Goal: Check status: Check status

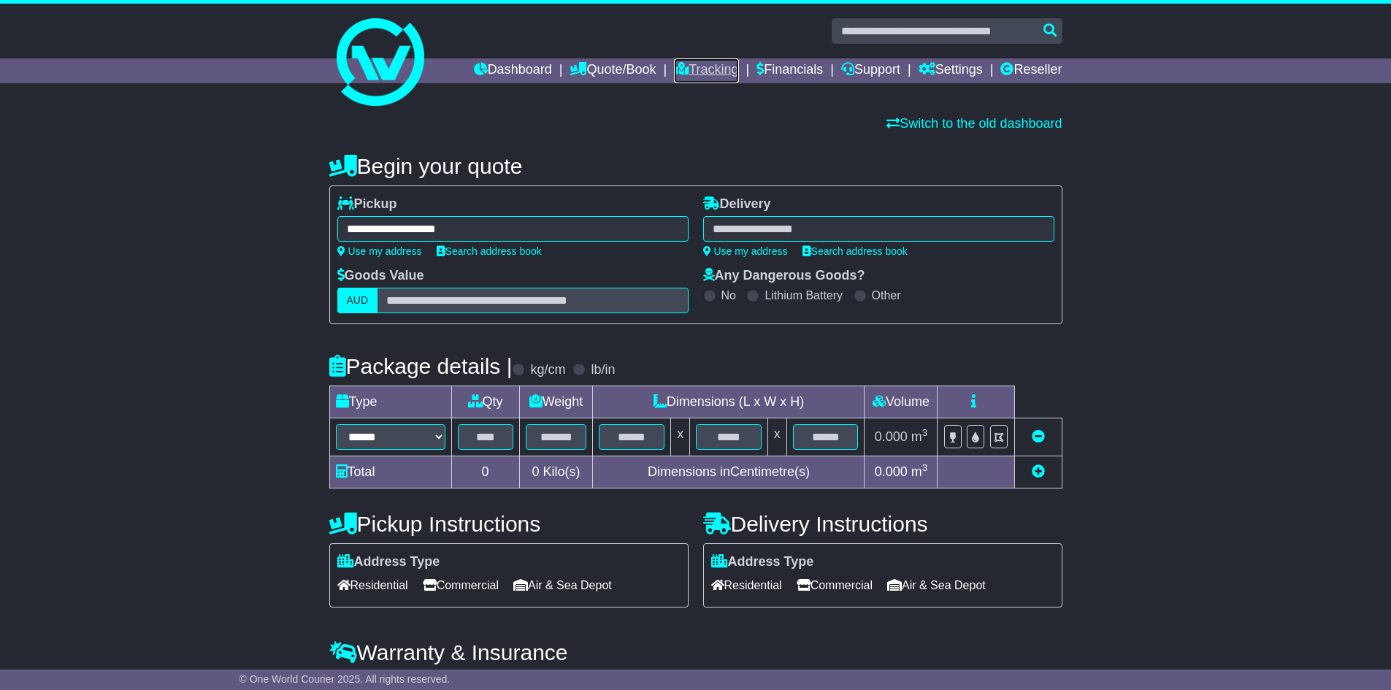
click at [692, 61] on link "Tracking" at bounding box center [706, 70] width 64 height 25
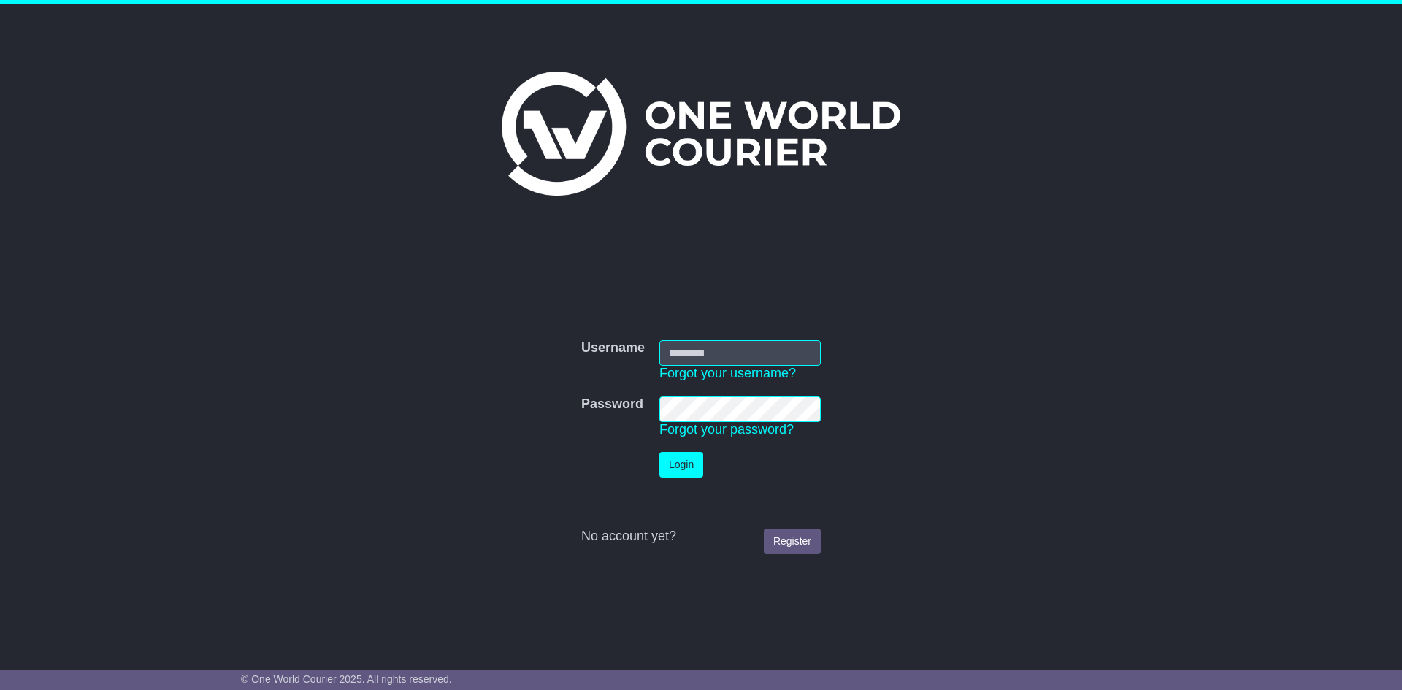
type input "**********"
click at [675, 468] on button "Login" at bounding box center [682, 465] width 44 height 26
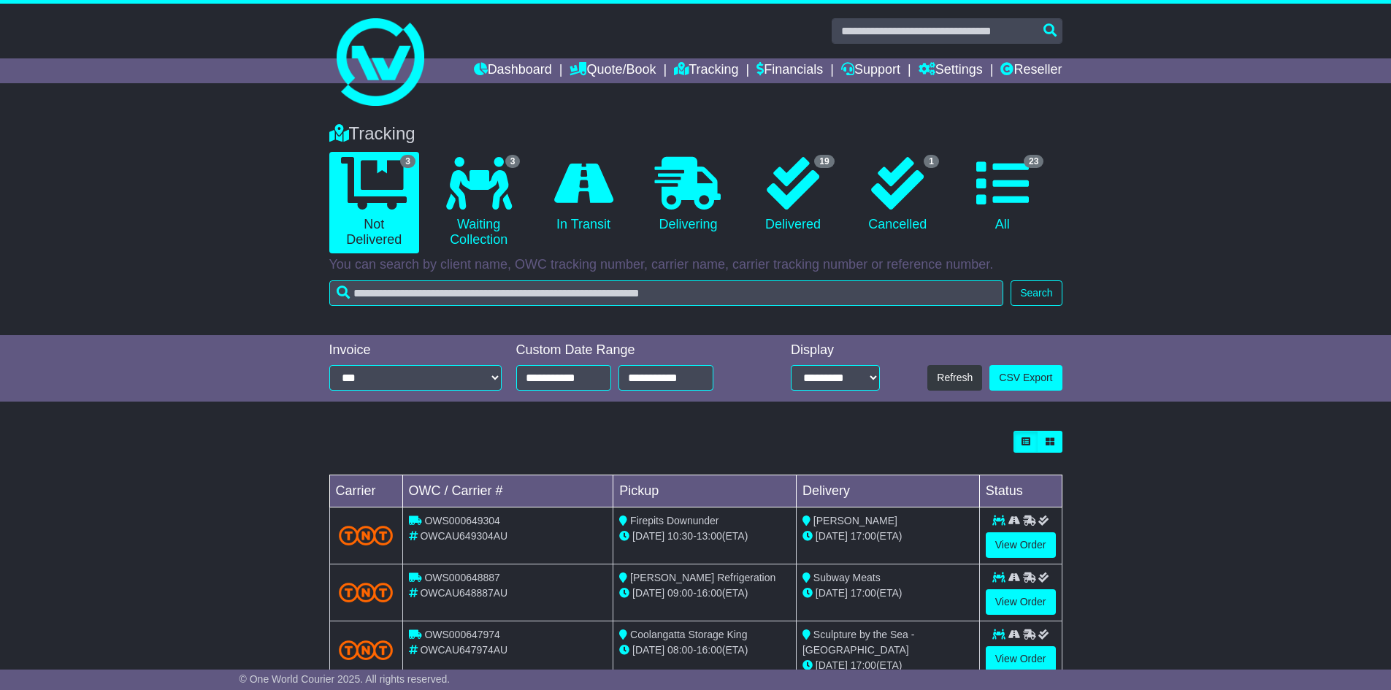
scroll to position [40, 0]
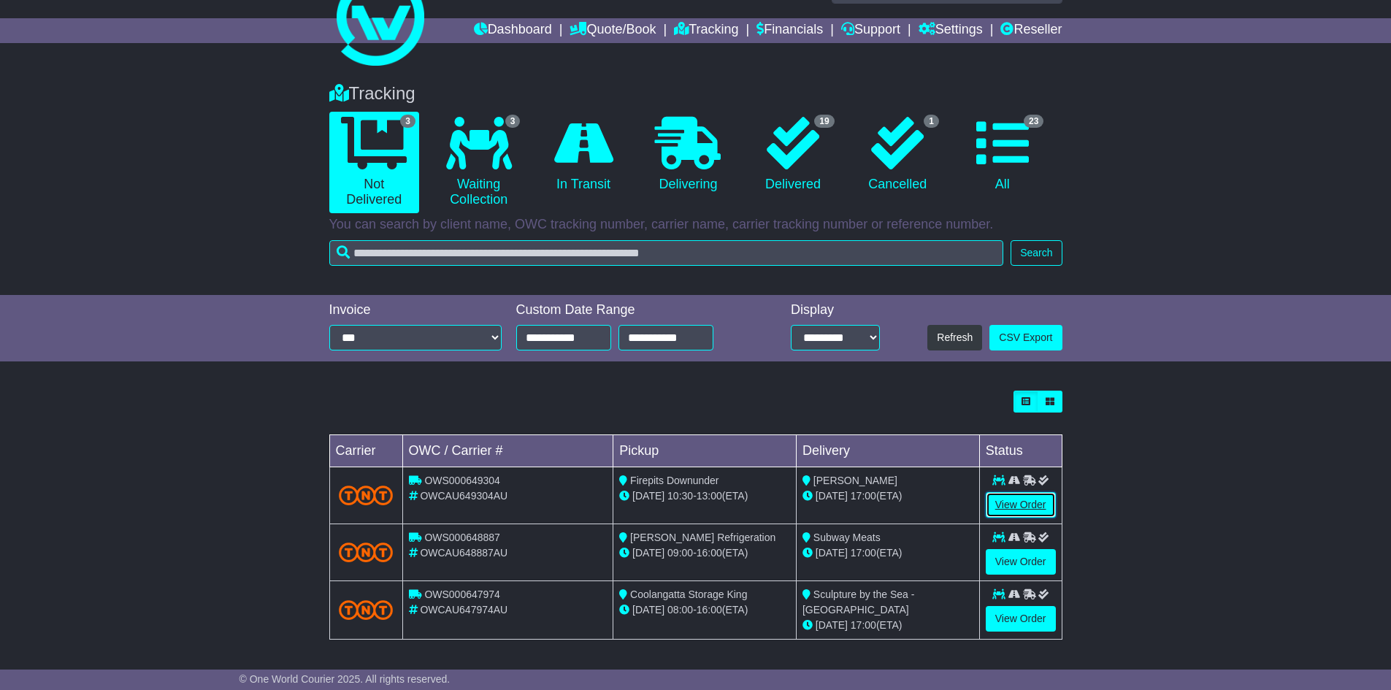
click at [1022, 503] on link "View Order" at bounding box center [1021, 505] width 70 height 26
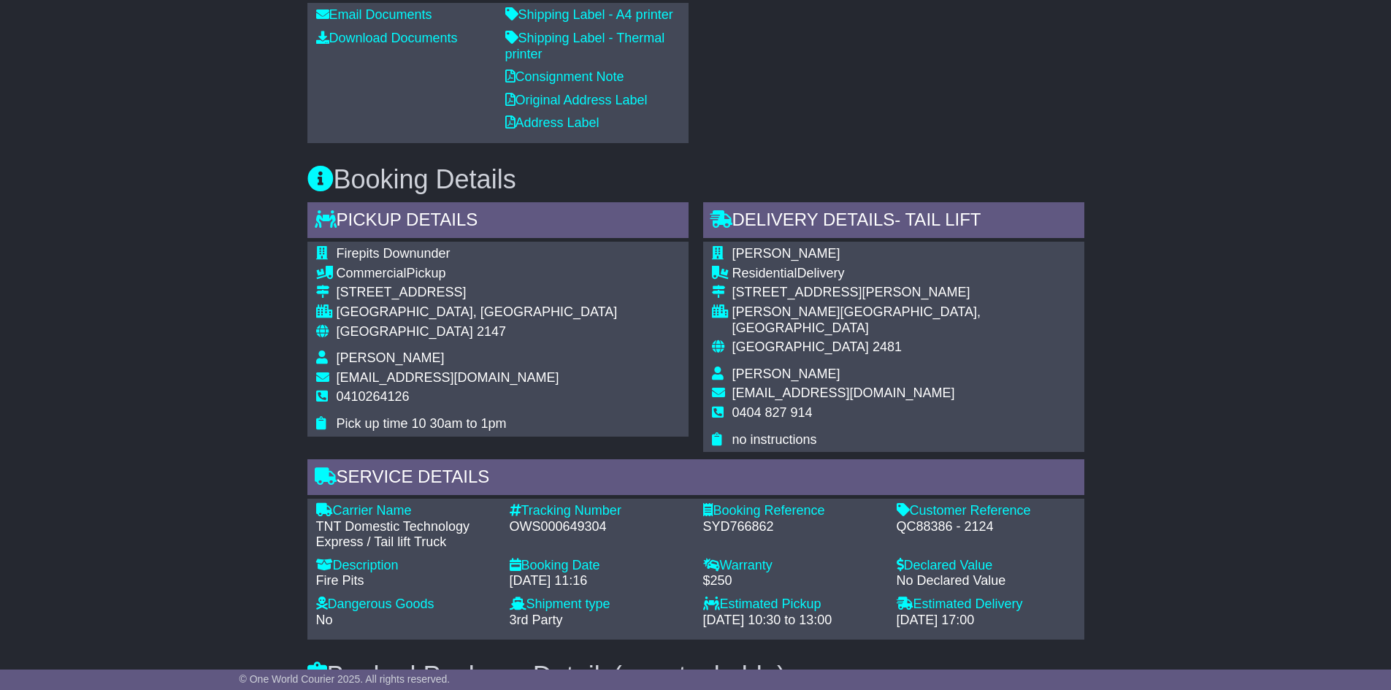
scroll to position [730, 0]
drag, startPoint x: 381, startPoint y: 296, endPoint x: 463, endPoint y: 294, distance: 81.8
click at [463, 294] on div "Unit 4, 13 Brumby Street" at bounding box center [477, 291] width 281 height 16
drag, startPoint x: 381, startPoint y: 393, endPoint x: 427, endPoint y: 403, distance: 47.9
click at [427, 403] on td "0410264126" at bounding box center [477, 401] width 281 height 27
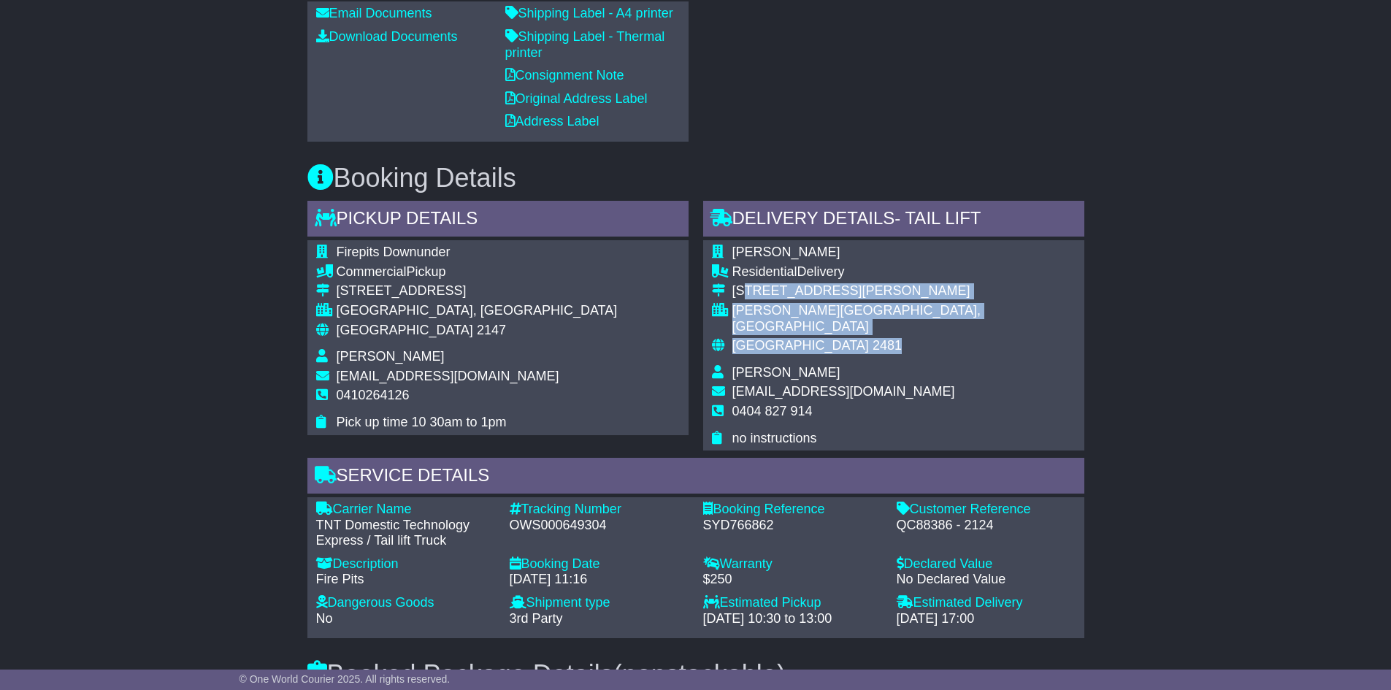
drag, startPoint x: 747, startPoint y: 294, endPoint x: 826, endPoint y: 344, distance: 93.6
click at [826, 340] on tbody "Melissa Simpson Residential Delivery 20 Shelley Drive BYRON BAY, NSW Australia …" at bounding box center [894, 346] width 364 height 202
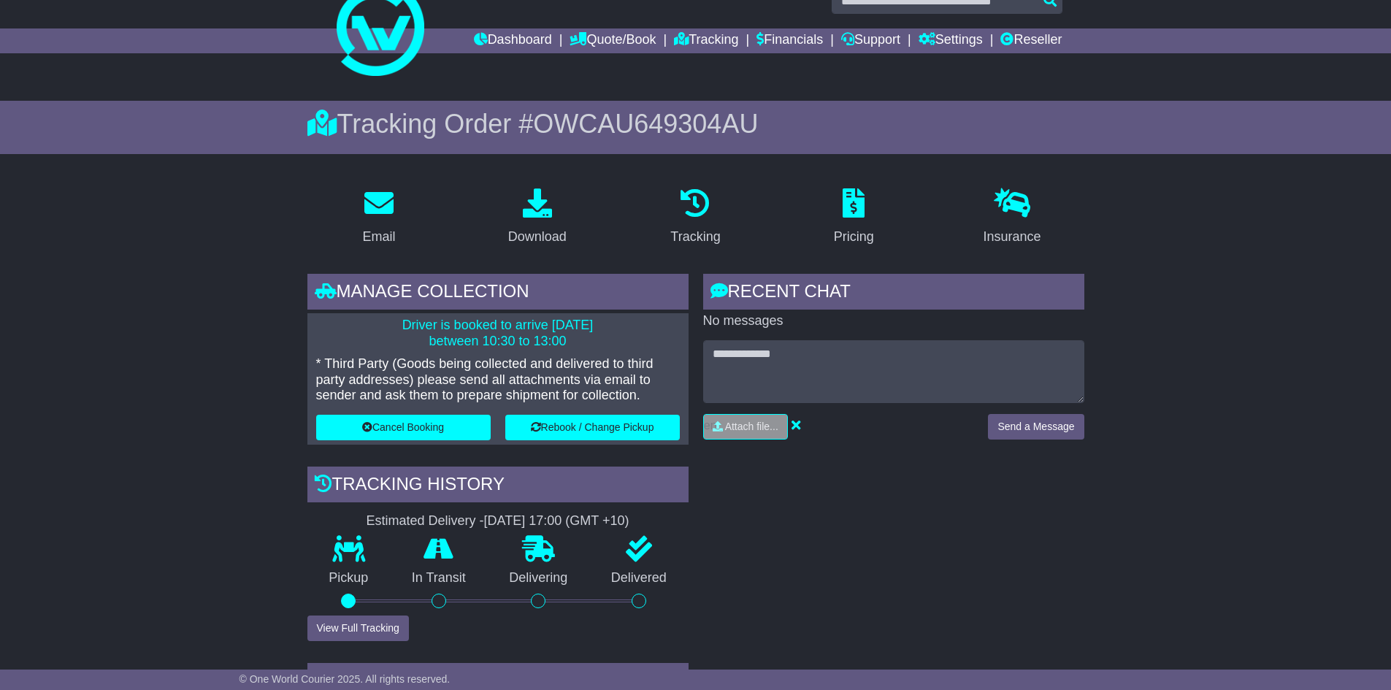
scroll to position [0, 0]
